Goal: Task Accomplishment & Management: Use online tool/utility

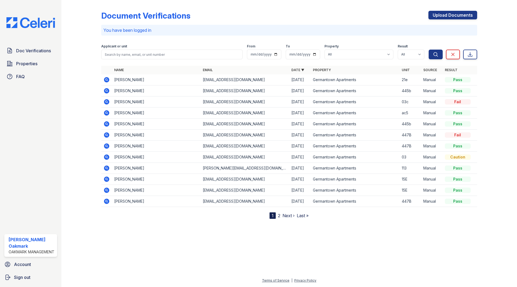
click at [27, 24] on img at bounding box center [30, 22] width 57 height 11
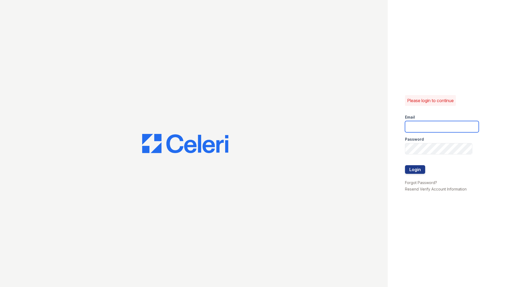
click at [425, 125] on input "email" at bounding box center [442, 126] width 74 height 11
type input "[PERSON_NAME][EMAIL_ADDRESS][DOMAIN_NAME]"
click at [405, 165] on button "Login" at bounding box center [415, 169] width 20 height 9
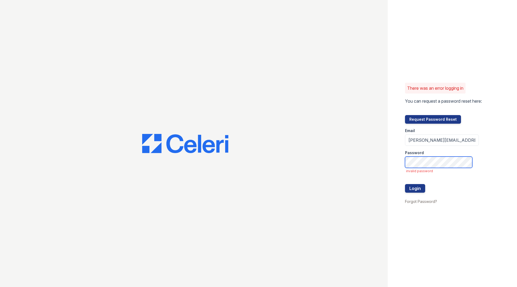
click at [405, 184] on button "Login" at bounding box center [415, 188] width 20 height 9
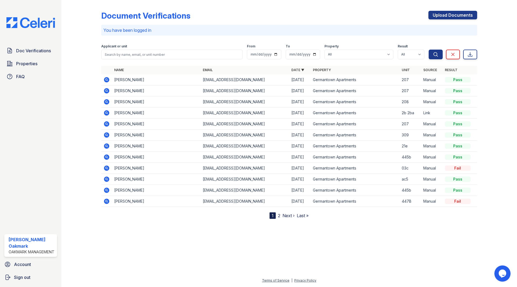
click at [35, 22] on img at bounding box center [30, 22] width 57 height 11
